Goal: Transaction & Acquisition: Obtain resource

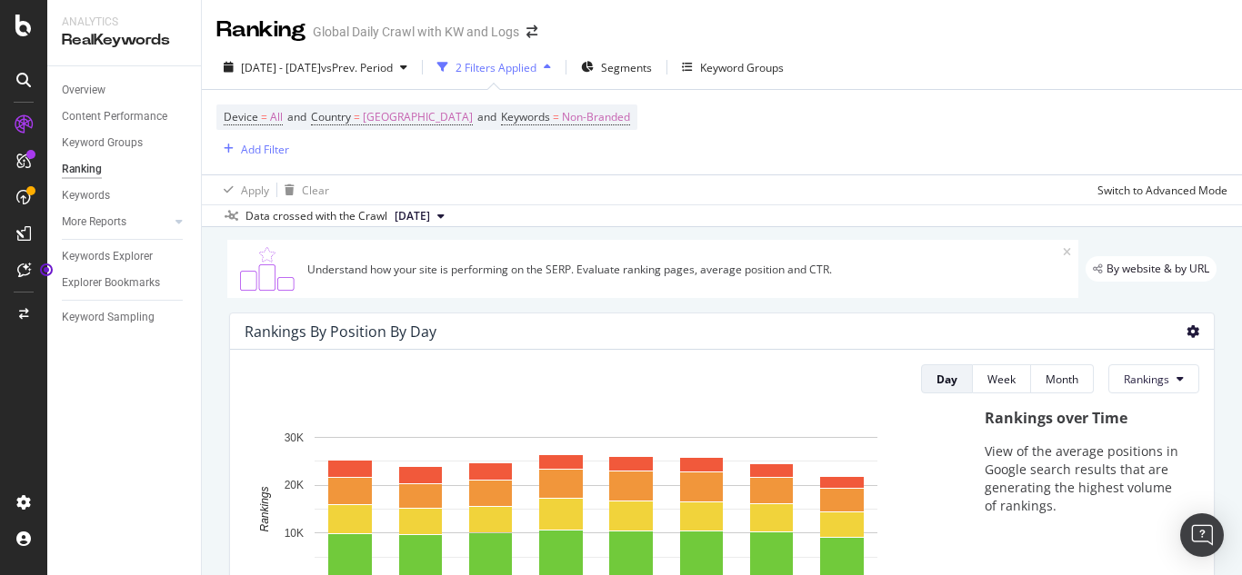
click at [1186, 334] on icon at bounding box center [1192, 331] width 13 height 13
click at [1109, 384] on span "Export as CSV" at bounding box center [1106, 382] width 101 height 16
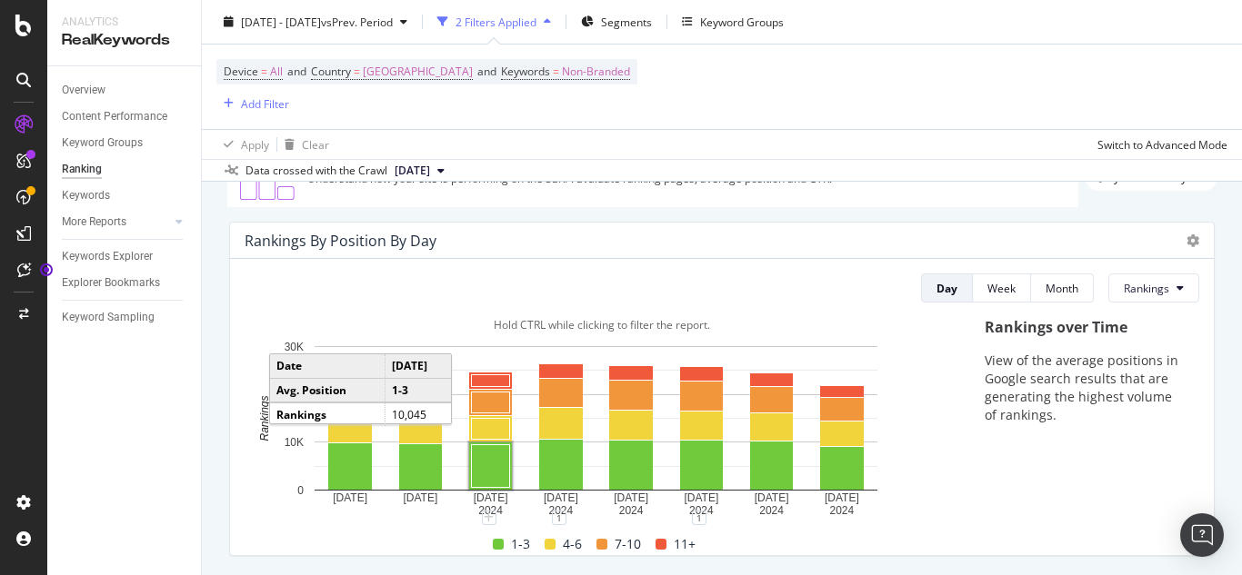
click at [491, 477] on rect "A chart." at bounding box center [491, 466] width 38 height 43
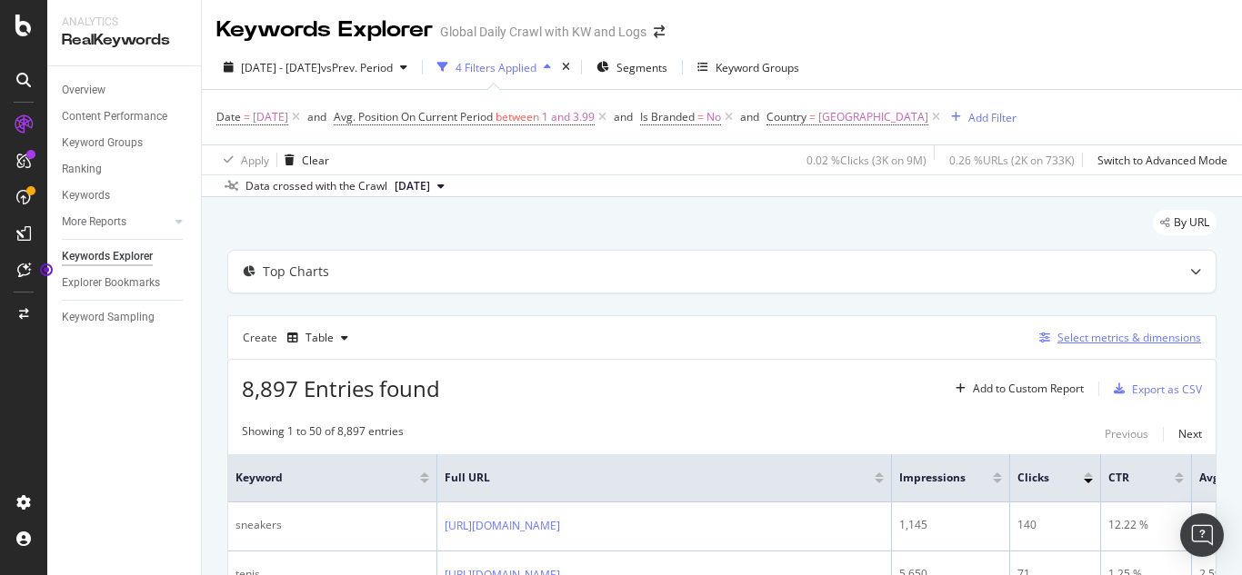
click at [1133, 336] on div "Select metrics & dimensions" at bounding box center [1129, 337] width 144 height 15
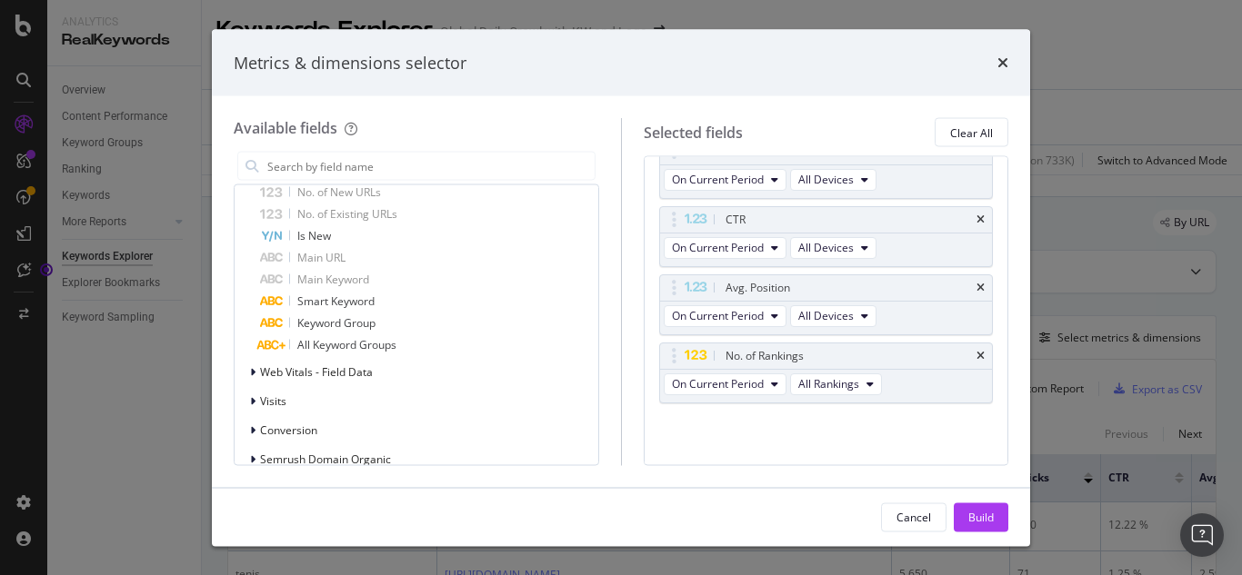
scroll to position [1272, 0]
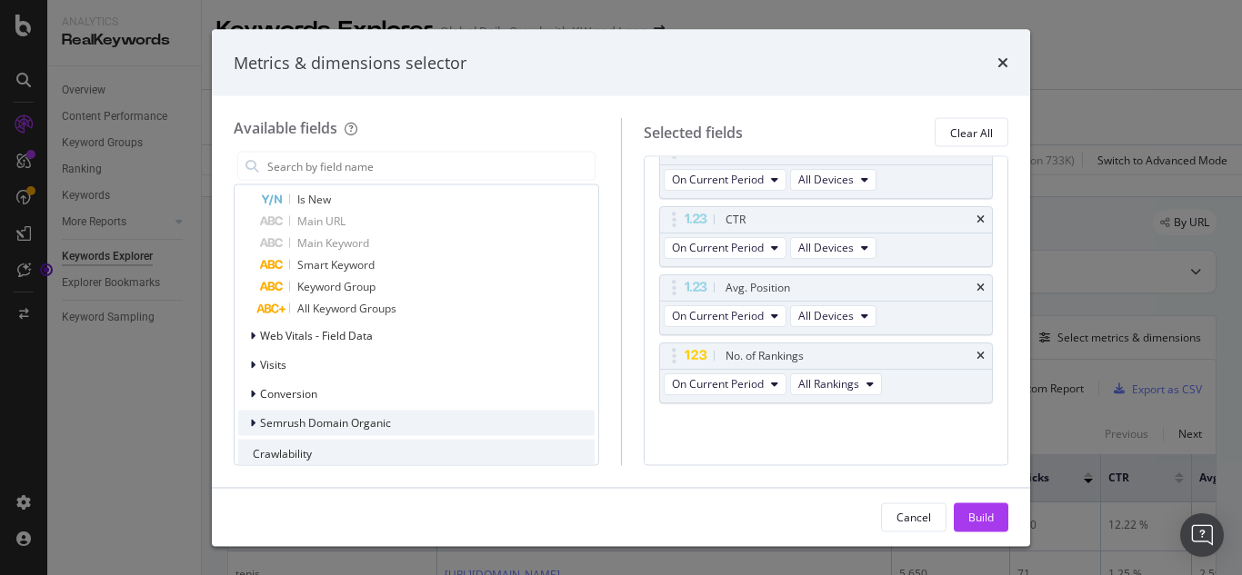
click at [464, 421] on div "Semrush Domain Organic" at bounding box center [416, 423] width 356 height 25
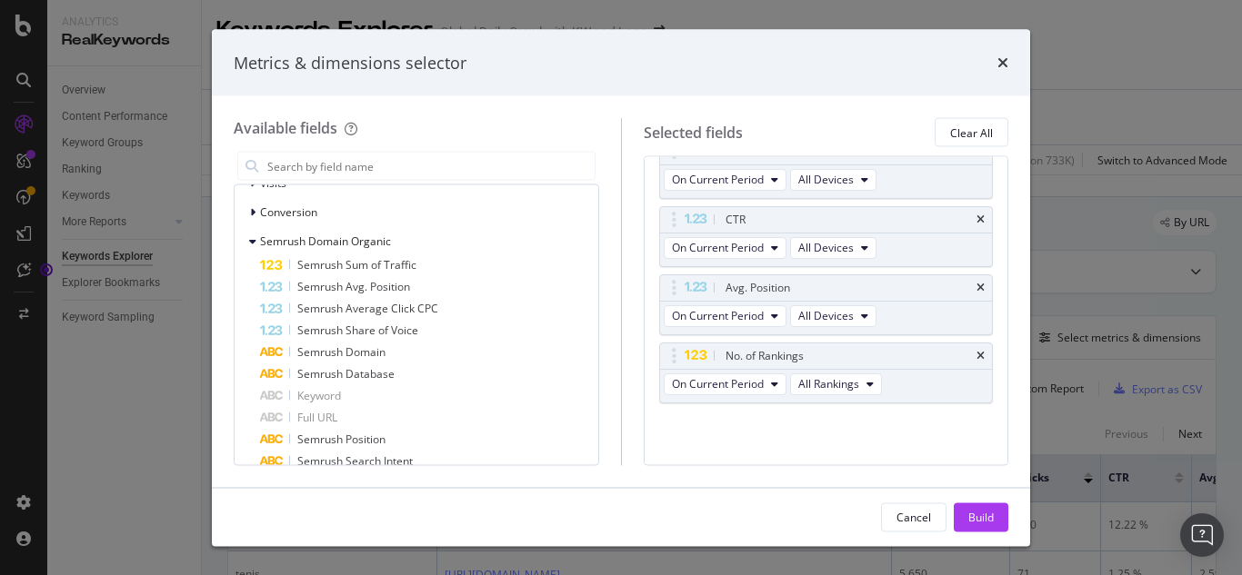
scroll to position [1491, 0]
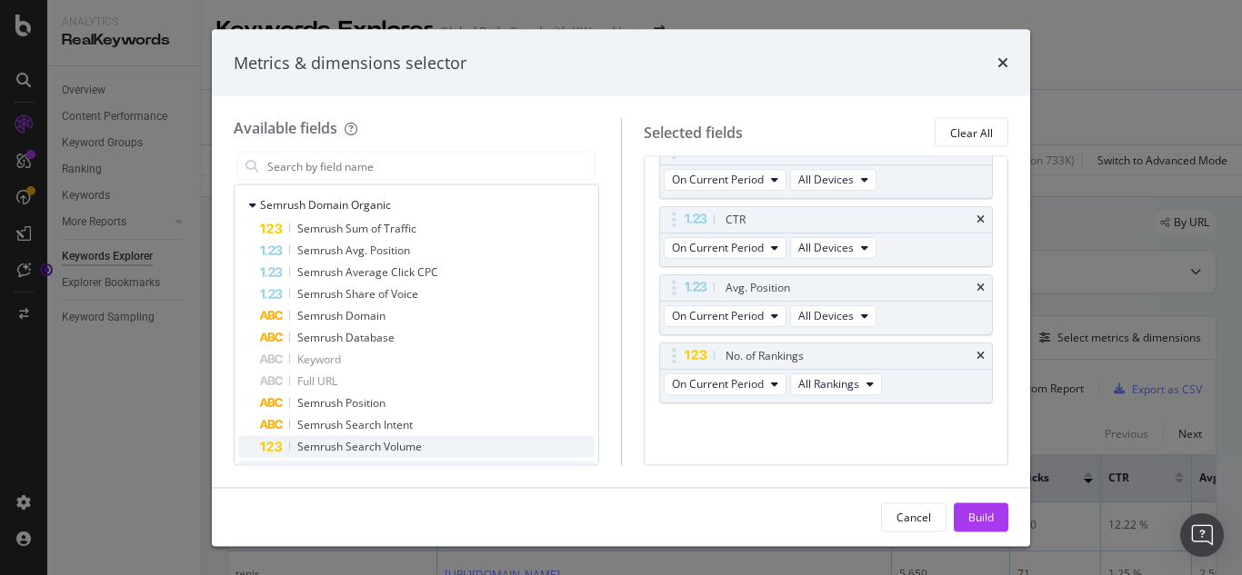
click at [409, 443] on span "Semrush Search Volume" at bounding box center [359, 446] width 125 height 15
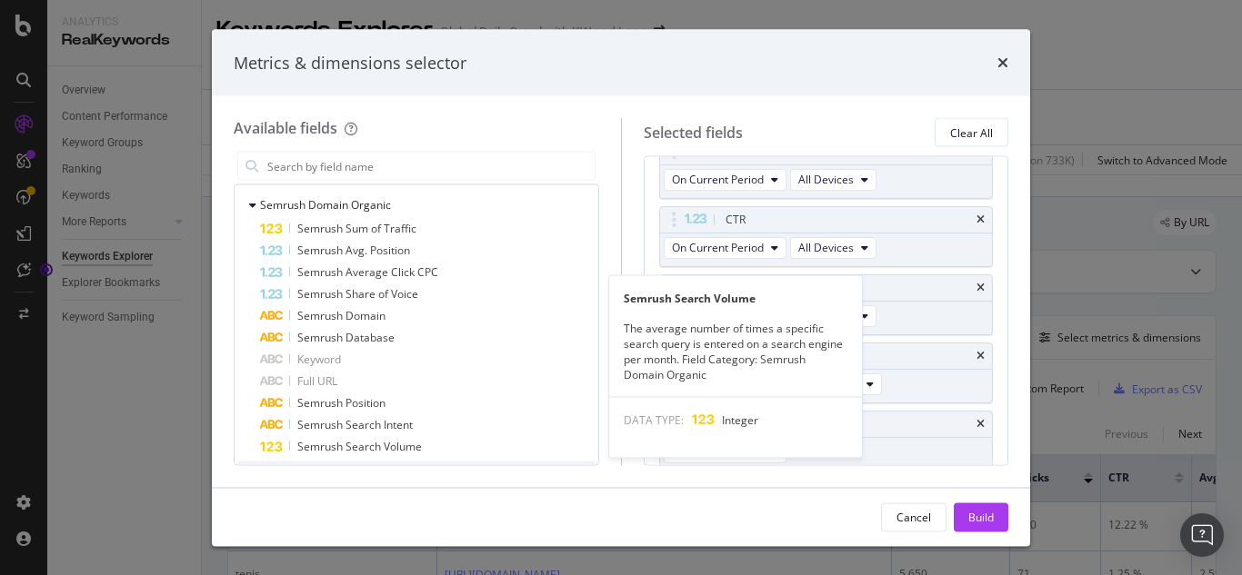
scroll to position [263, 0]
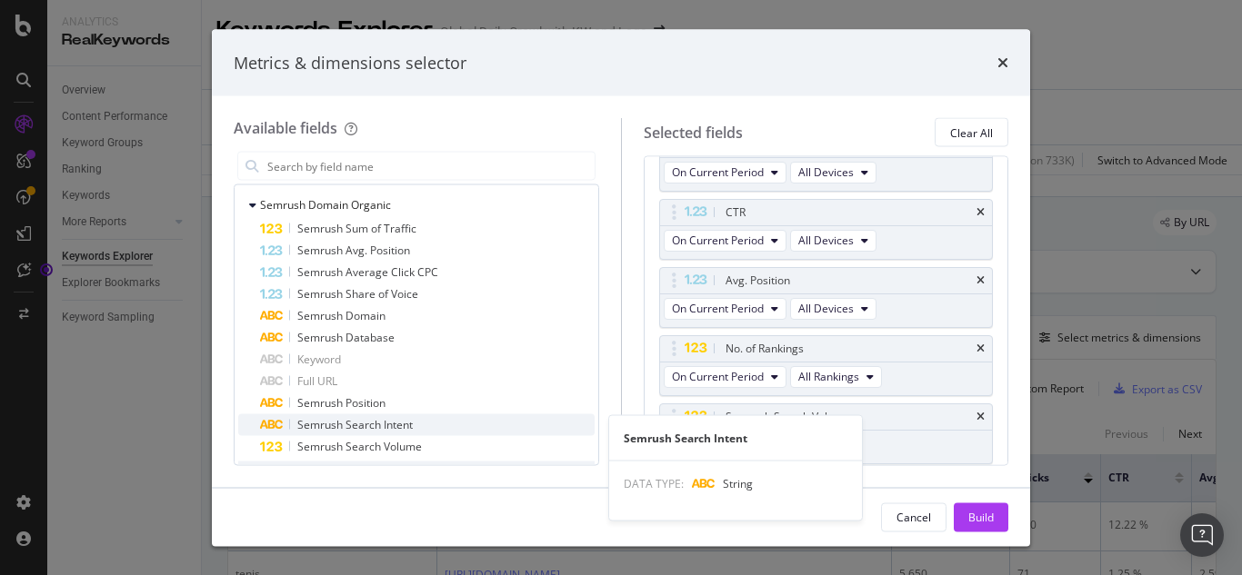
click at [409, 423] on span "Semrush Search Intent" at bounding box center [354, 424] width 115 height 15
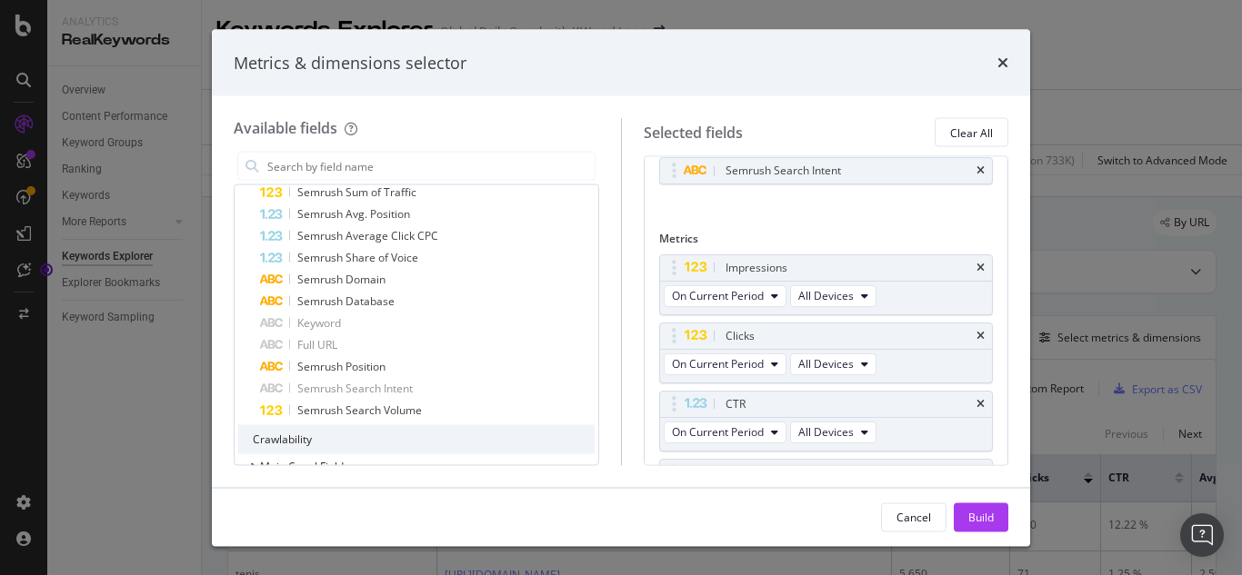
scroll to position [1563, 0]
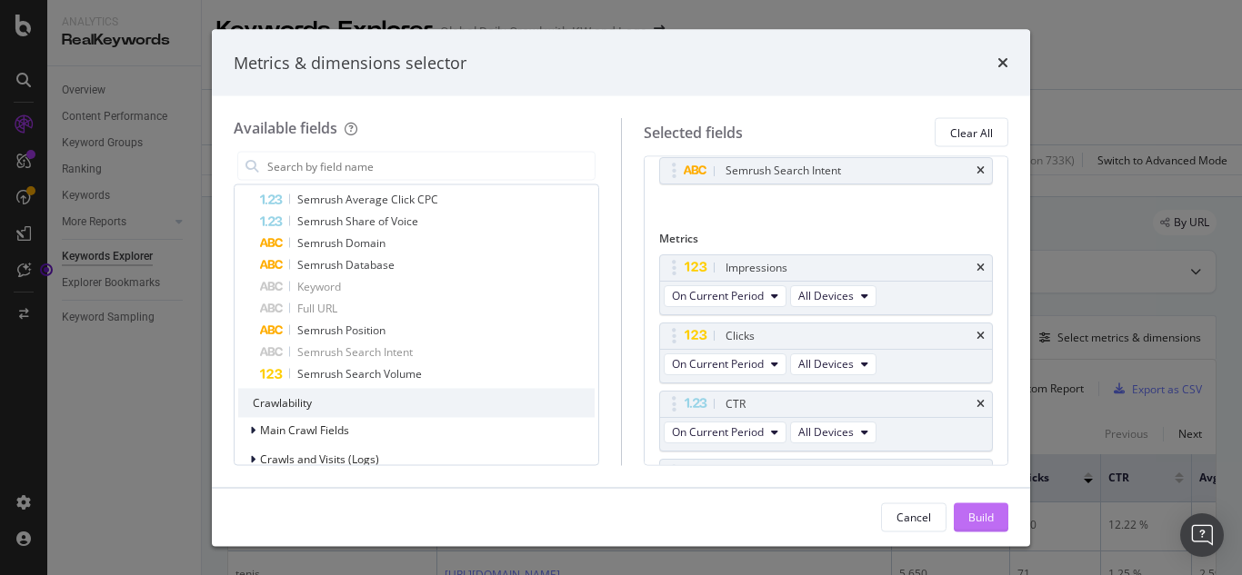
click at [992, 514] on div "Build" at bounding box center [980, 516] width 25 height 15
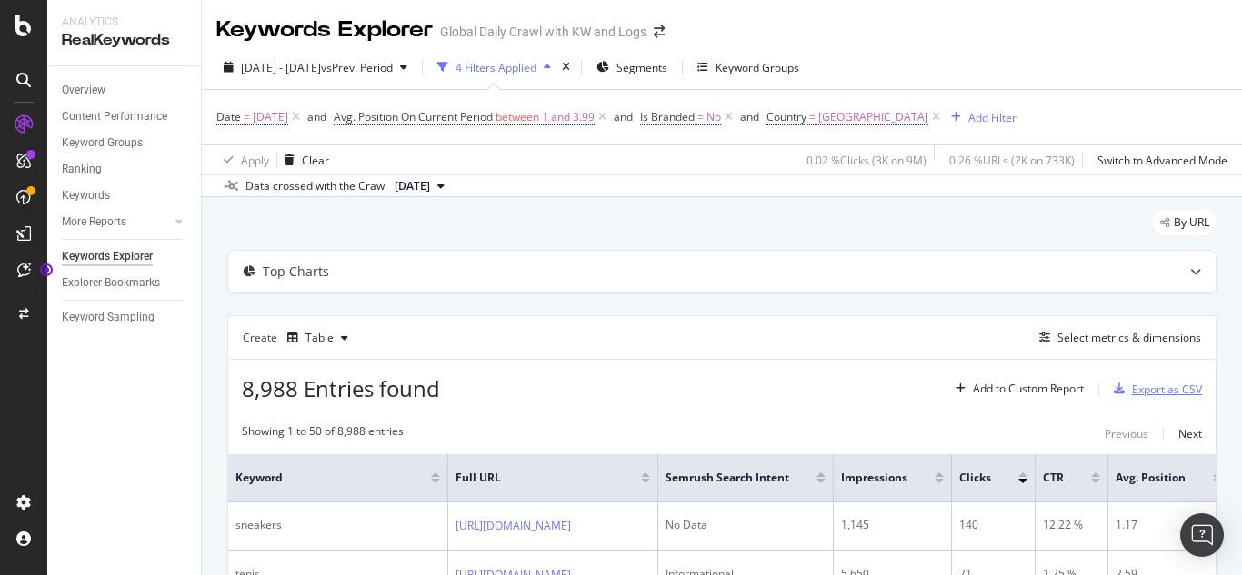
click at [1144, 387] on div "Export as CSV" at bounding box center [1167, 389] width 70 height 15
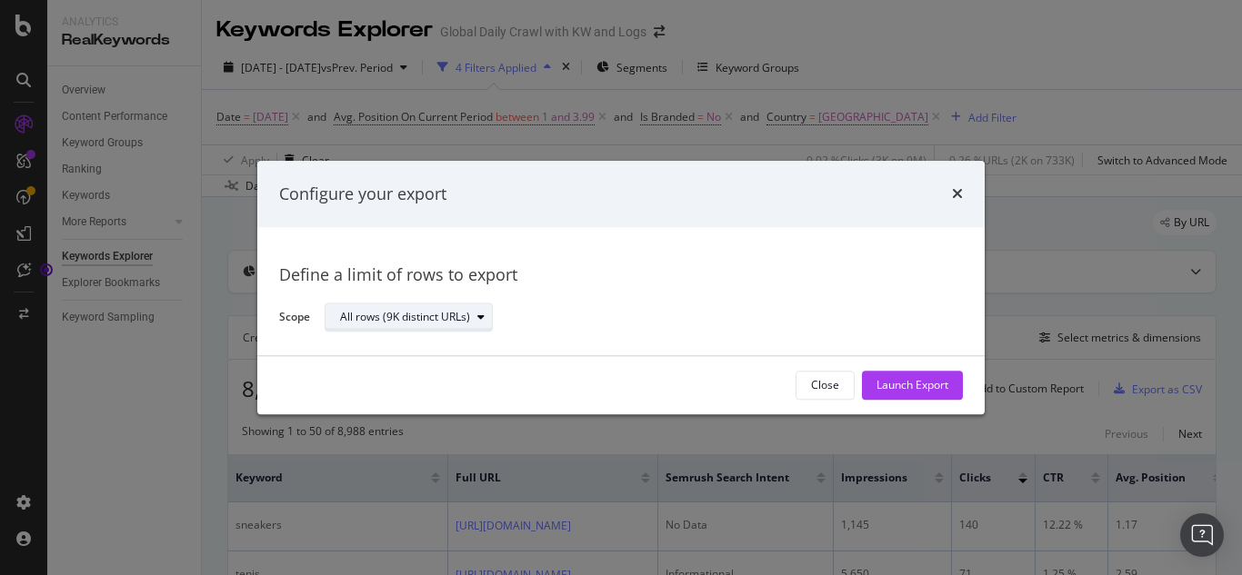
click at [484, 315] on icon "modal" at bounding box center [480, 318] width 7 height 11
click at [608, 295] on div "Define a limit of rows to export Scope All rows (9K distinct URLs)" at bounding box center [620, 292] width 683 height 85
click at [890, 380] on div "Launch Export" at bounding box center [912, 385] width 72 height 15
